Goal: Task Accomplishment & Management: Manage account settings

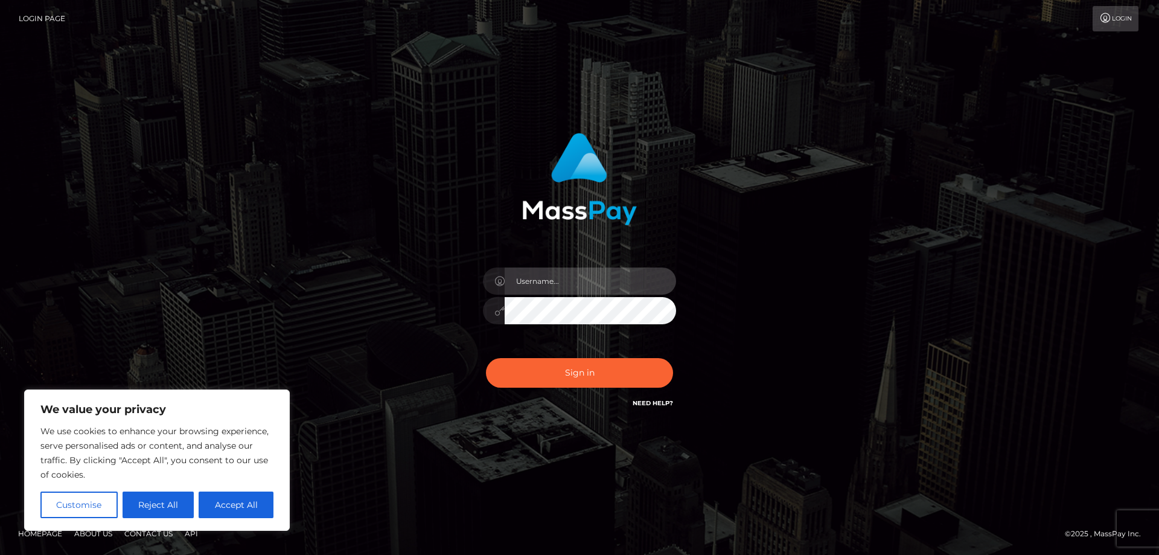
drag, startPoint x: 0, startPoint y: 0, endPoint x: 563, endPoint y: 285, distance: 630.8
click at [563, 285] on input "text" at bounding box center [590, 280] width 171 height 27
type input "[EMAIL_ADDRESS][DOMAIN_NAME]"
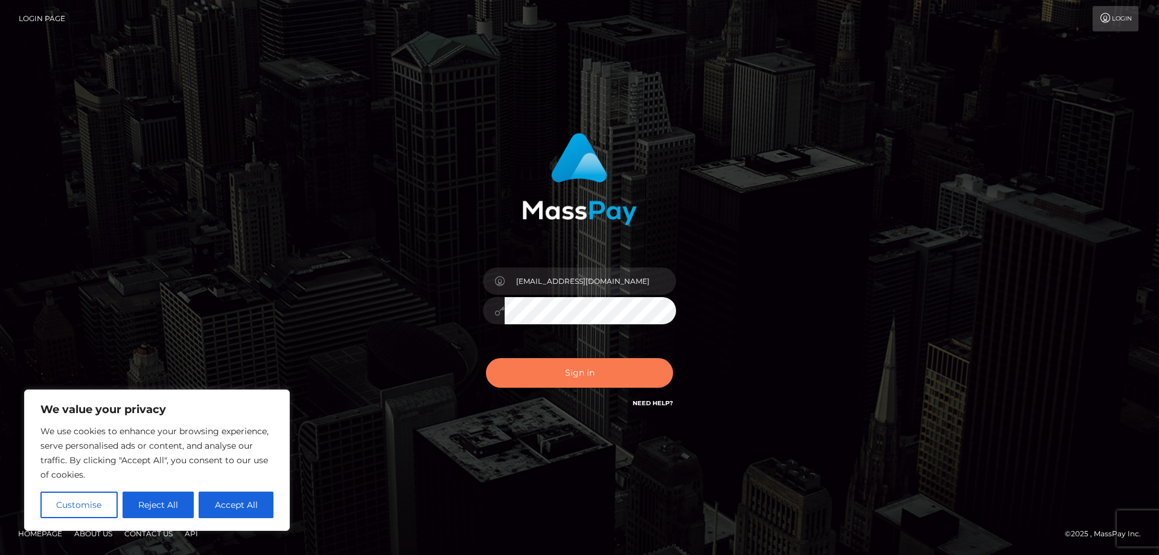
click at [579, 374] on button "Sign in" at bounding box center [579, 373] width 187 height 30
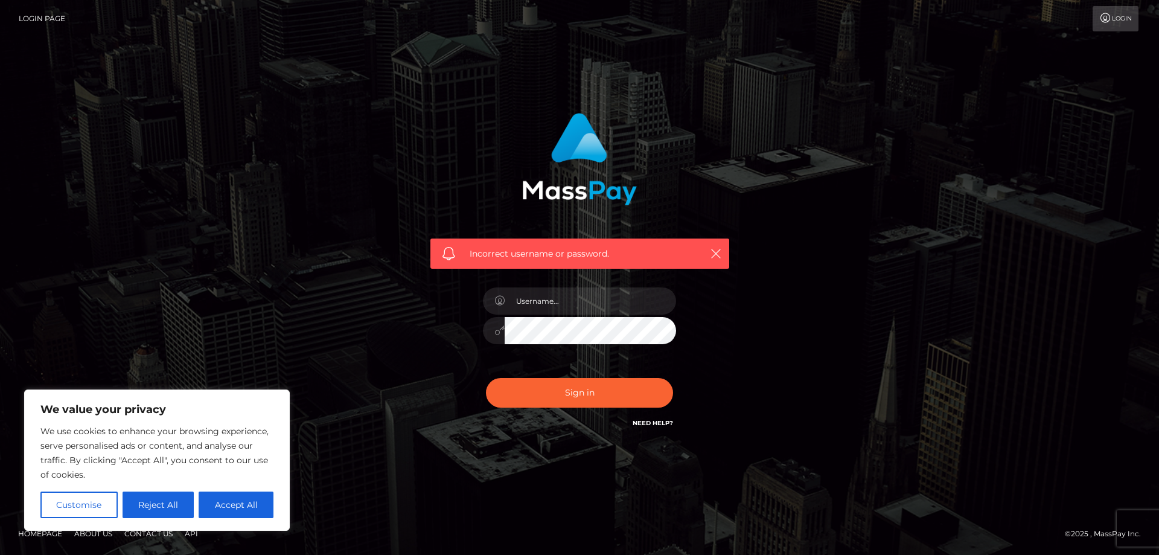
click at [659, 421] on link "Need Help?" at bounding box center [653, 423] width 40 height 8
click at [1119, 23] on link "Login" at bounding box center [1115, 18] width 46 height 25
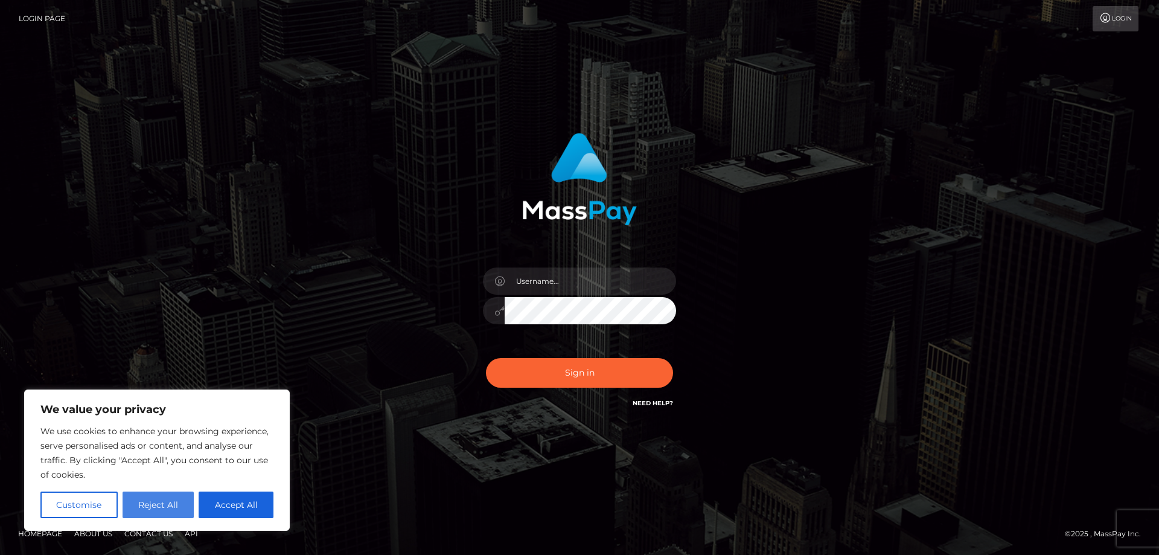
click at [150, 499] on button "Reject All" at bounding box center [159, 504] width 72 height 27
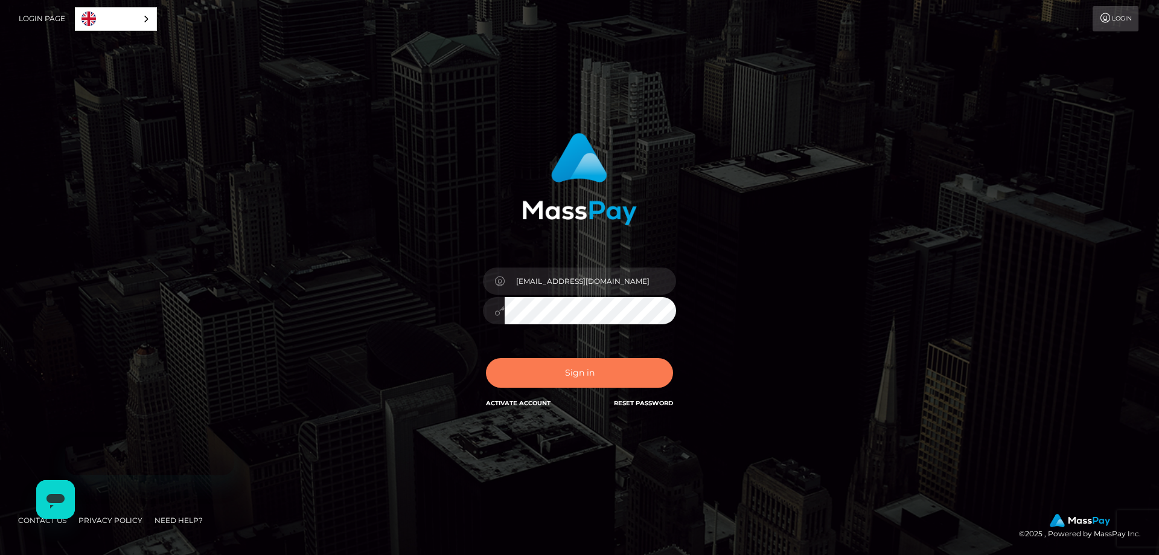
click at [567, 382] on button "Sign in" at bounding box center [579, 373] width 187 height 30
